Goal: Find specific page/section: Find specific page/section

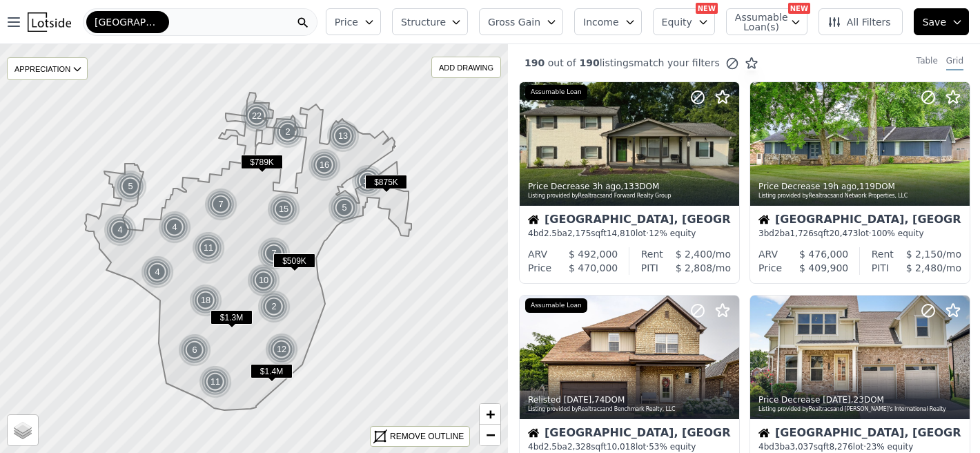
click at [375, 25] on icon "button" at bounding box center [369, 22] width 11 height 11
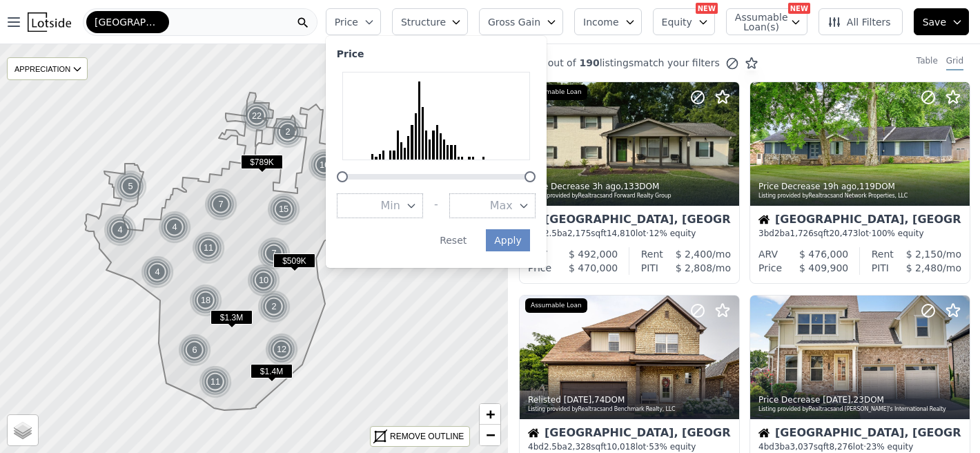
click at [445, 24] on span "Structure" at bounding box center [423, 22] width 44 height 14
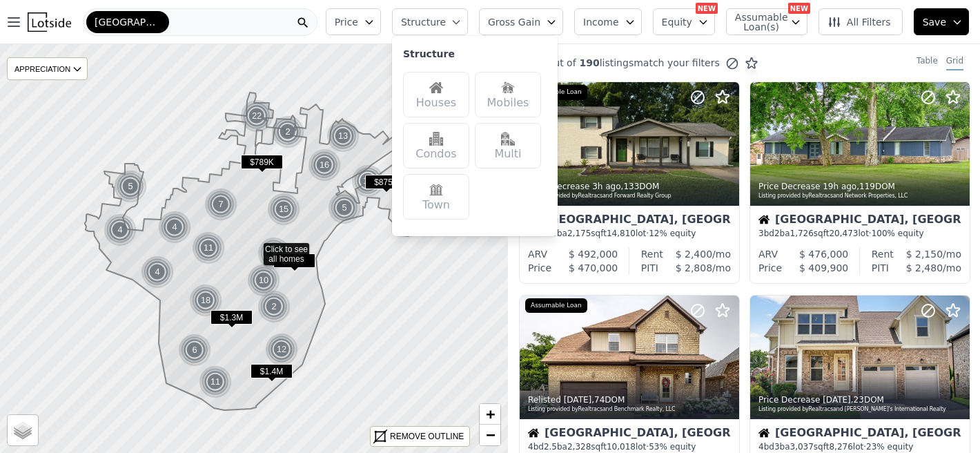
click at [540, 24] on span "Gross Gain" at bounding box center [514, 22] width 52 height 14
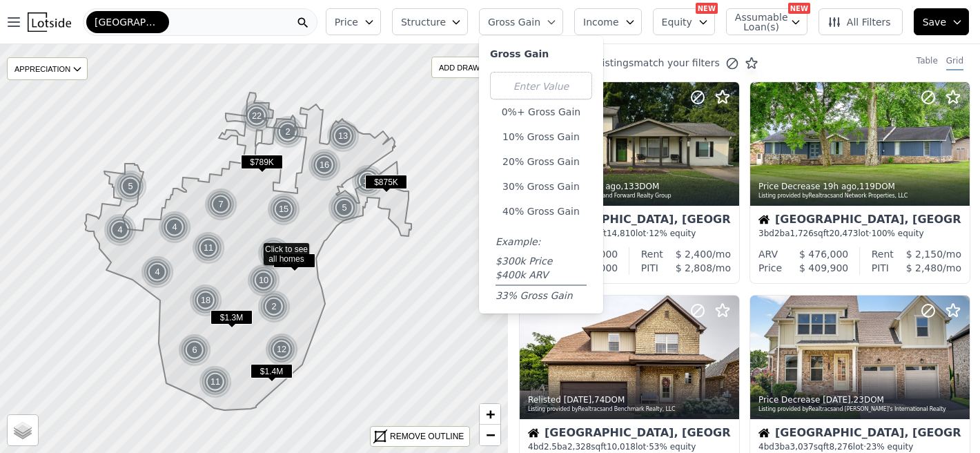
click at [698, 19] on button "Equity" at bounding box center [684, 21] width 62 height 27
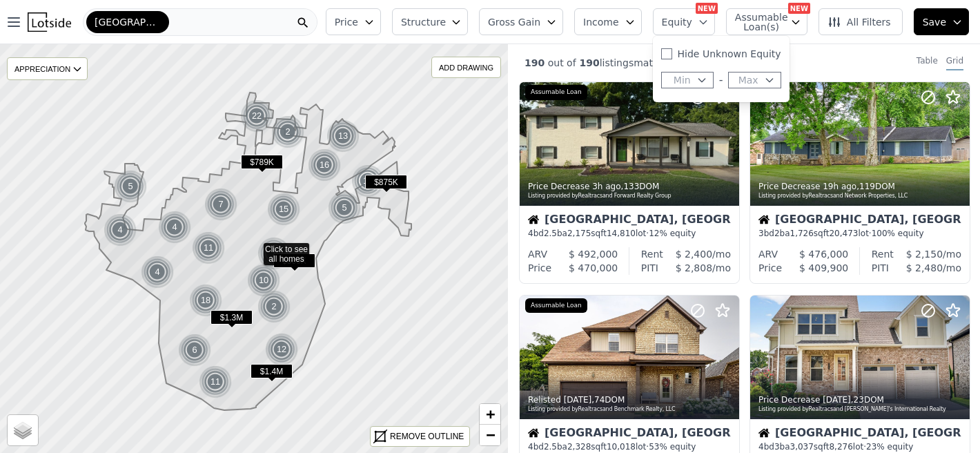
click at [773, 25] on span "Assumable Loan(s)" at bounding box center [757, 21] width 44 height 19
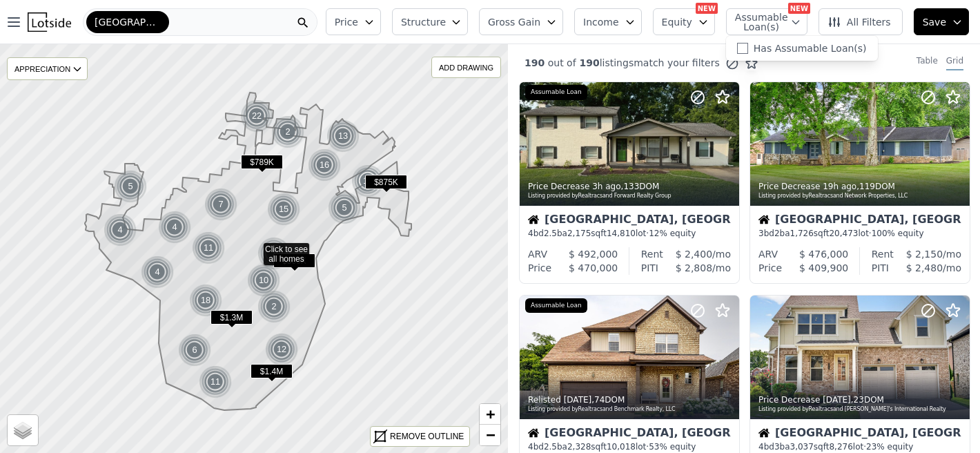
click at [873, 21] on span "All Filters" at bounding box center [858, 22] width 63 height 14
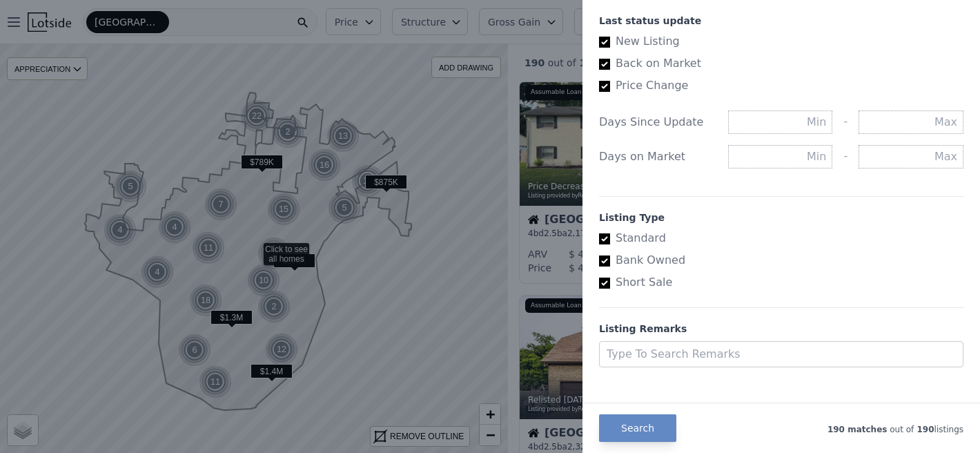
scroll to position [806, 0]
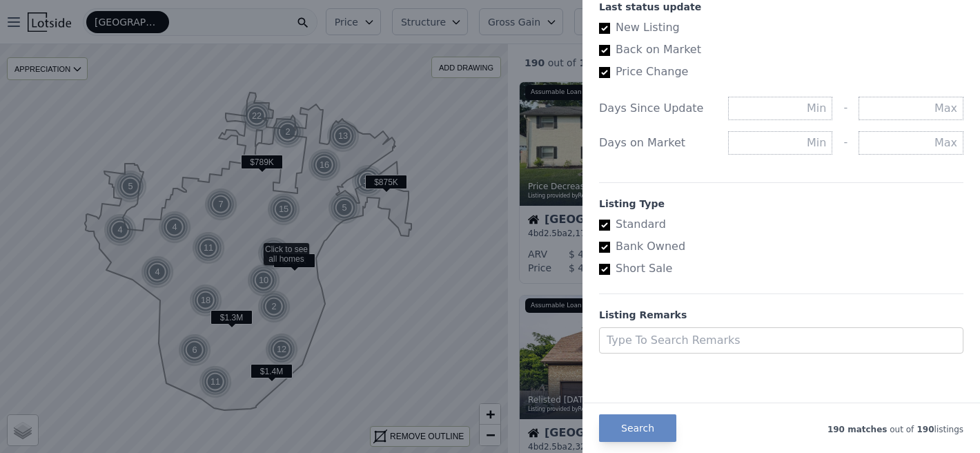
click at [535, 319] on div at bounding box center [490, 226] width 980 height 453
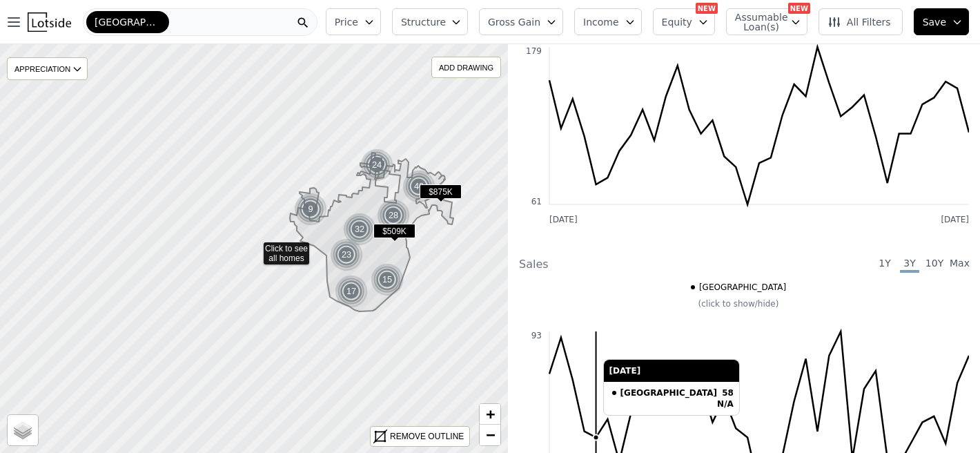
scroll to position [2017, 0]
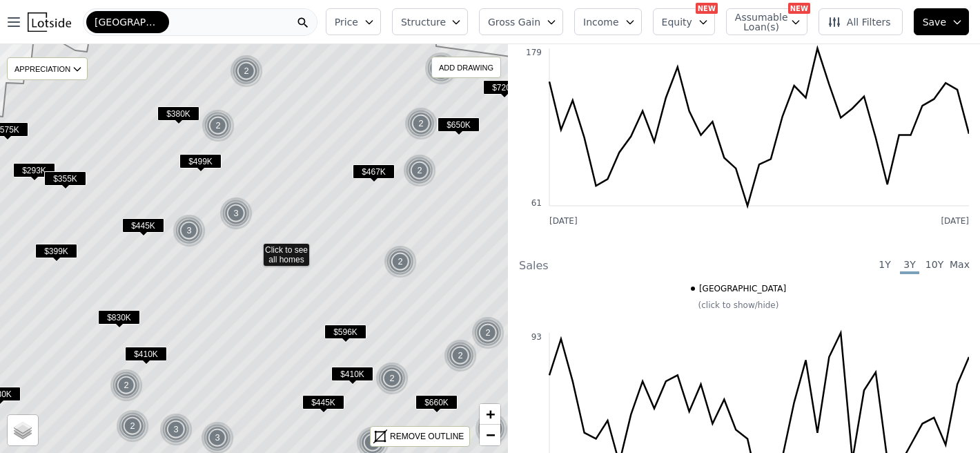
click at [221, 20] on div "[GEOGRAPHIC_DATA]" at bounding box center [200, 22] width 235 height 28
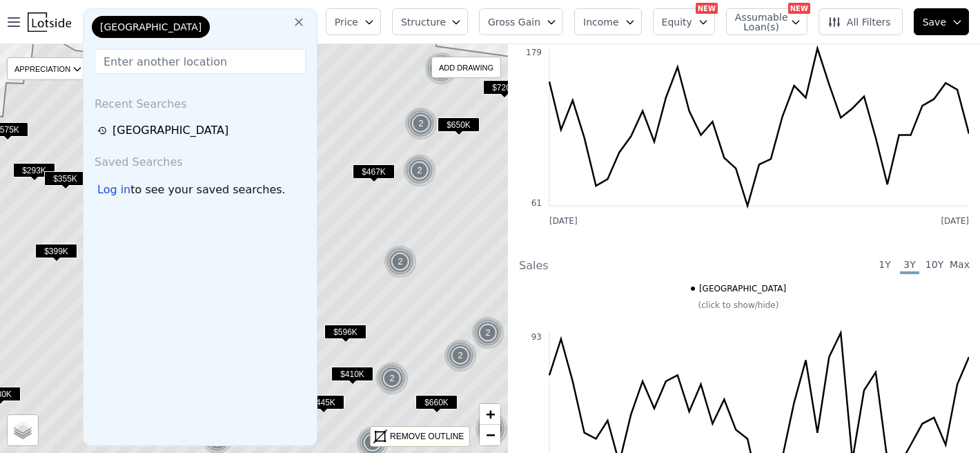
click at [191, 57] on input "text" at bounding box center [200, 61] width 211 height 25
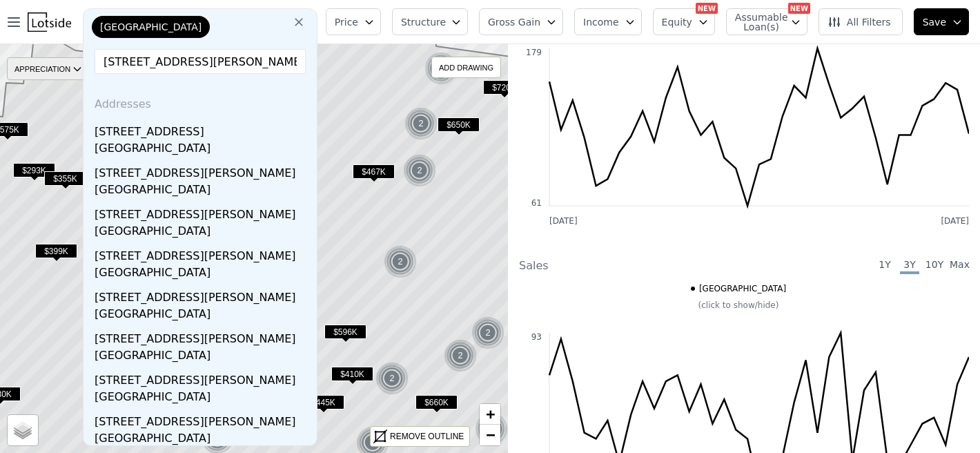
drag, startPoint x: 207, startPoint y: 54, endPoint x: 67, endPoint y: 70, distance: 140.9
click at [67, 70] on div "Open main menu [GEOGRAPHIC_DATA] [GEOGRAPHIC_DATA] [STREET_ADDRESS][PERSON_NAME…" at bounding box center [490, 226] width 980 height 453
drag, startPoint x: 208, startPoint y: 61, endPoint x: 363, endPoint y: 57, distance: 155.2
click at [363, 57] on div "Open main menu [GEOGRAPHIC_DATA] [GEOGRAPHIC_DATA] [STREET_ADDRESS][PERSON_NAME…" at bounding box center [490, 226] width 980 height 453
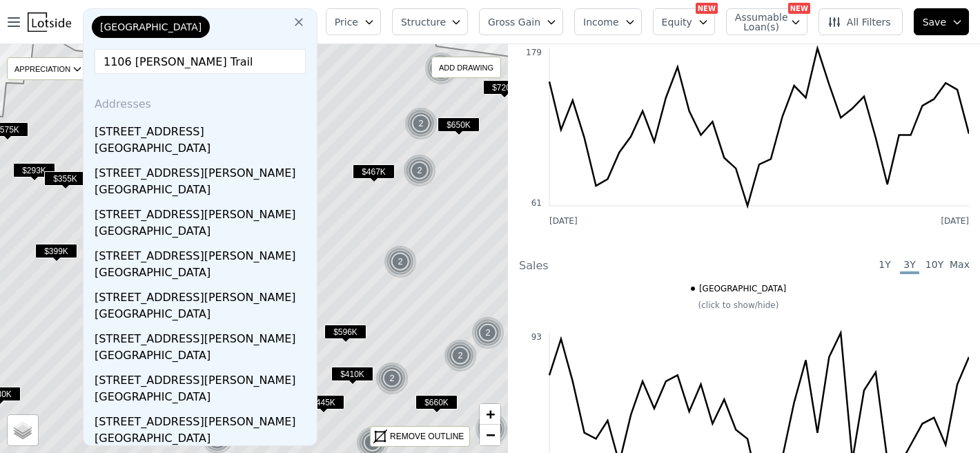
scroll to position [0, 0]
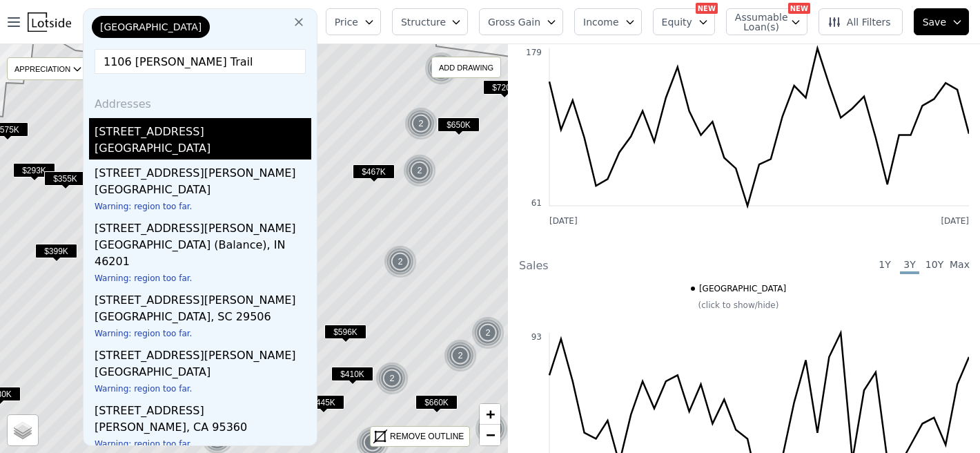
type input "1106 [PERSON_NAME] Trail"
click at [245, 152] on div "[GEOGRAPHIC_DATA]" at bounding box center [203, 149] width 217 height 19
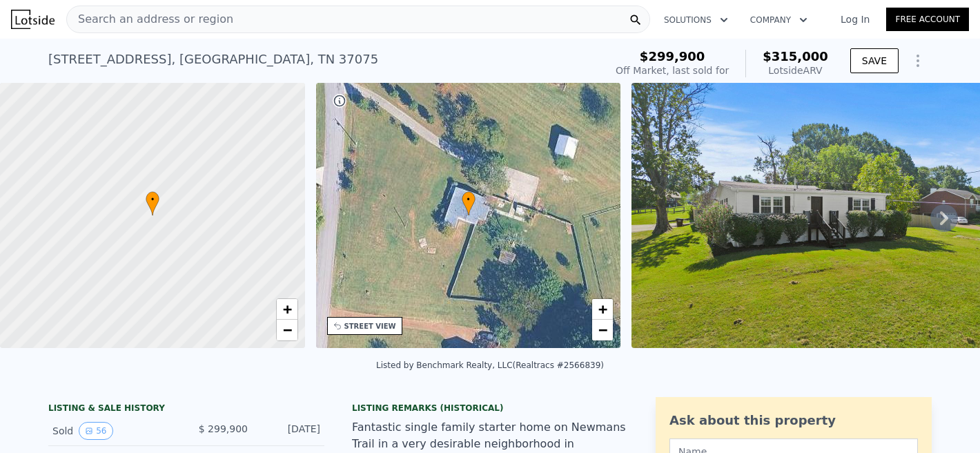
click at [949, 207] on icon at bounding box center [944, 218] width 28 height 28
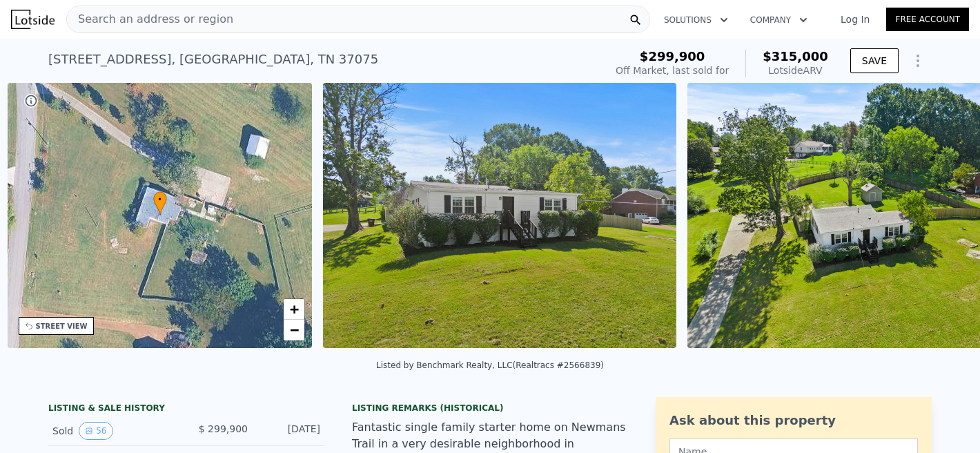
scroll to position [0, 321]
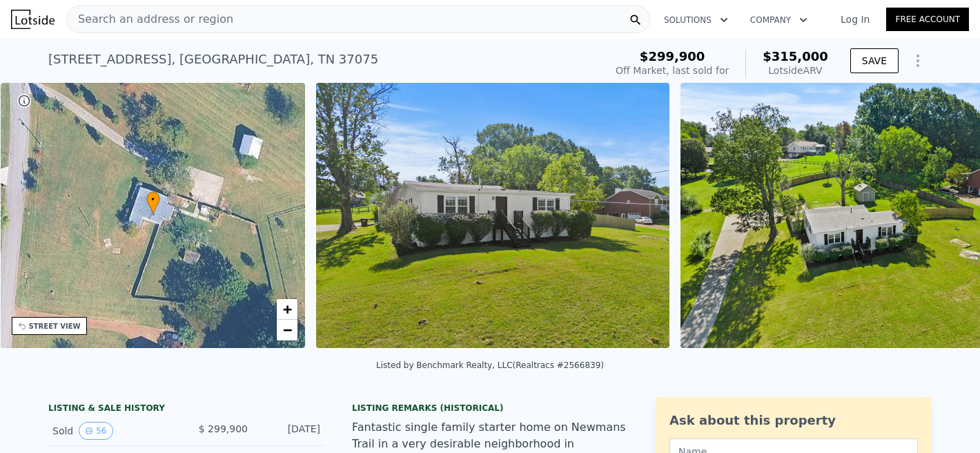
click at [949, 207] on img at bounding box center [856, 215] width 353 height 265
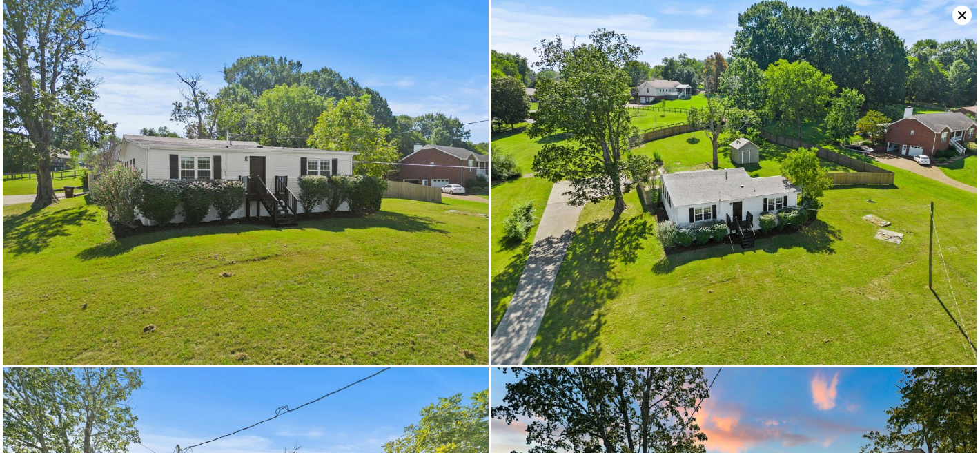
click at [964, 17] on icon at bounding box center [961, 15] width 8 height 8
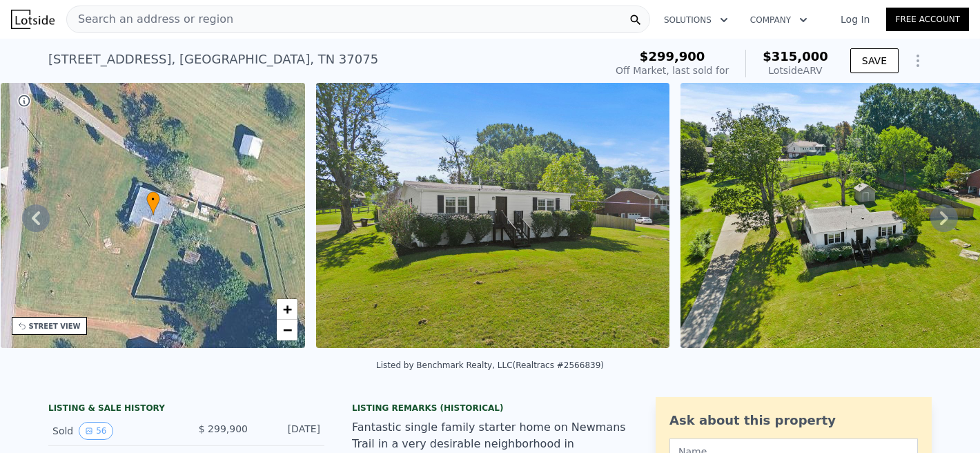
click at [853, 210] on img at bounding box center [856, 215] width 353 height 265
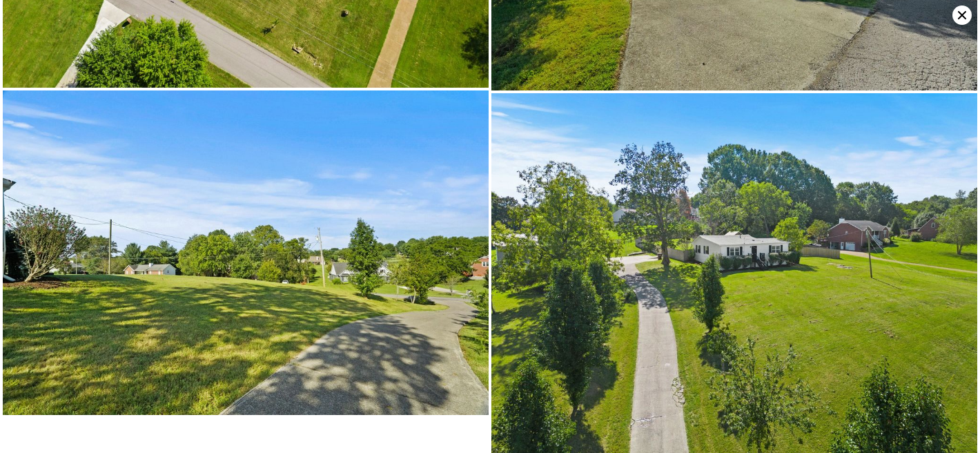
scroll to position [9097, 0]
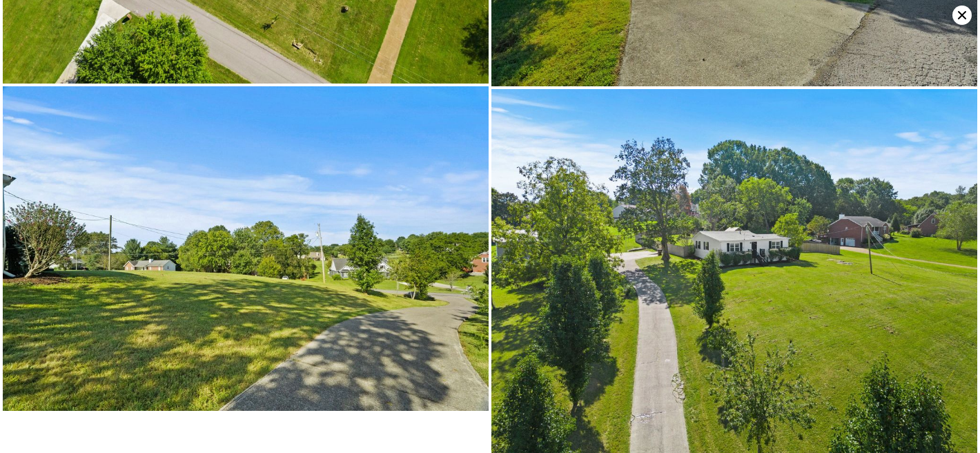
click at [965, 19] on icon at bounding box center [961, 15] width 19 height 19
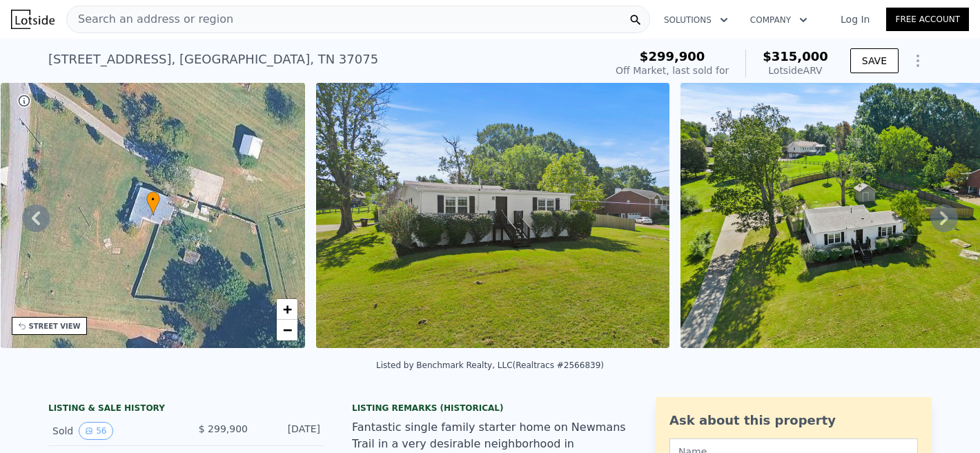
scroll to position [77, 0]
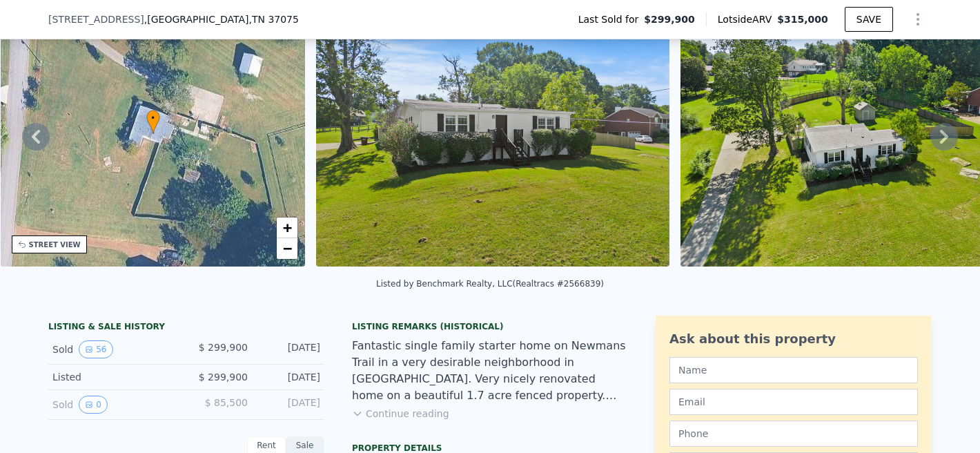
click at [400, 410] on button "Continue reading" at bounding box center [400, 413] width 97 height 14
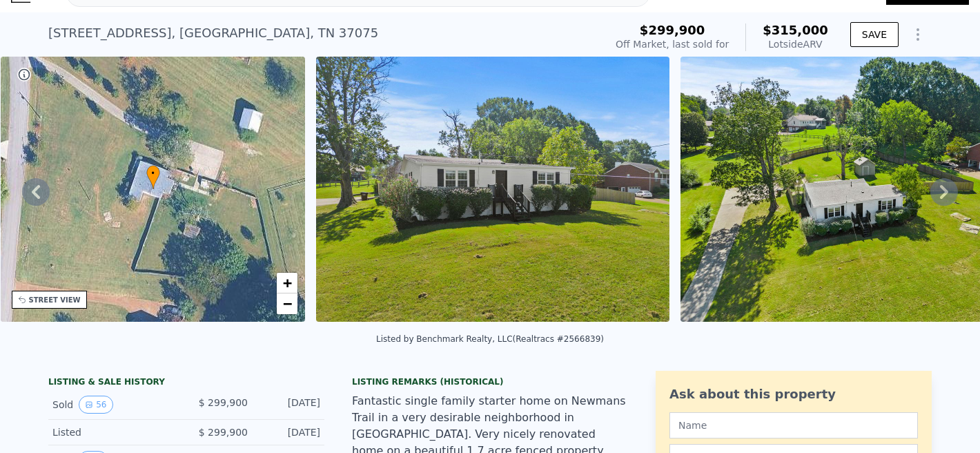
scroll to position [0, 0]
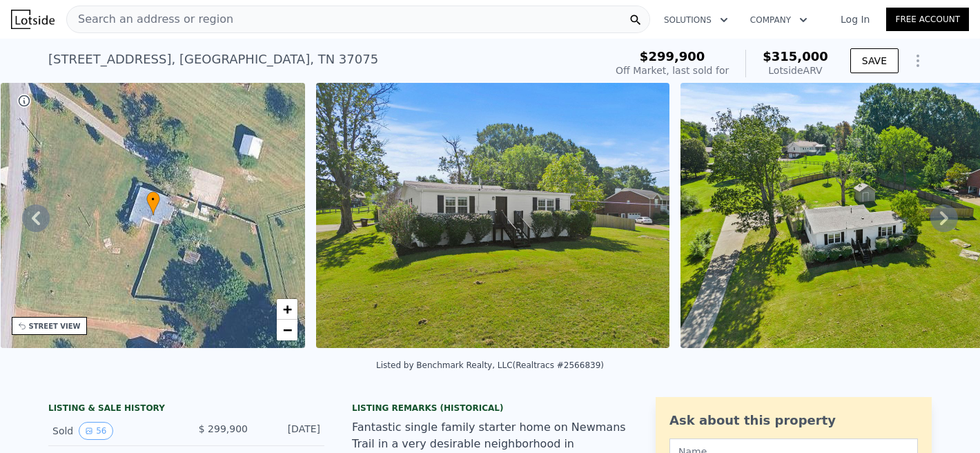
click at [272, 55] on div "[STREET_ADDRESS]" at bounding box center [213, 59] width 330 height 19
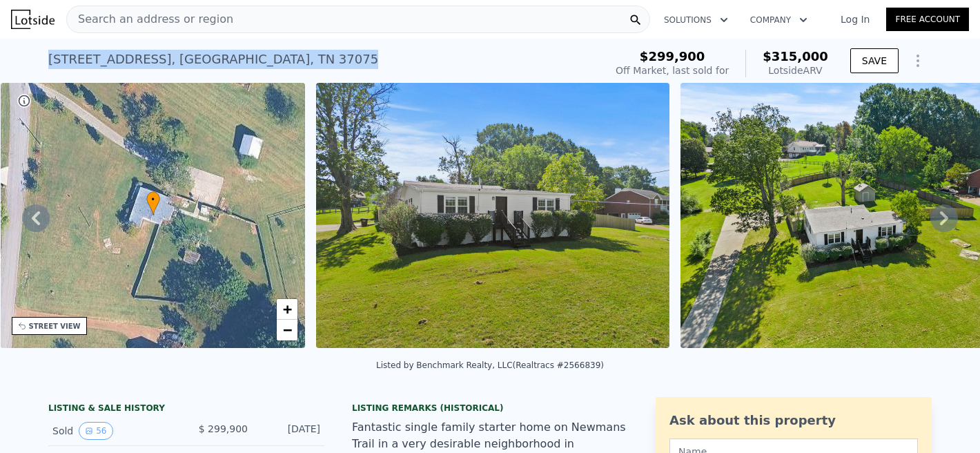
click at [272, 55] on div "[STREET_ADDRESS]" at bounding box center [213, 59] width 330 height 19
copy div "[STREET_ADDRESS] Sold [DATE] for $299,900 (~ARV $315k )"
